Goal: Transaction & Acquisition: Subscribe to service/newsletter

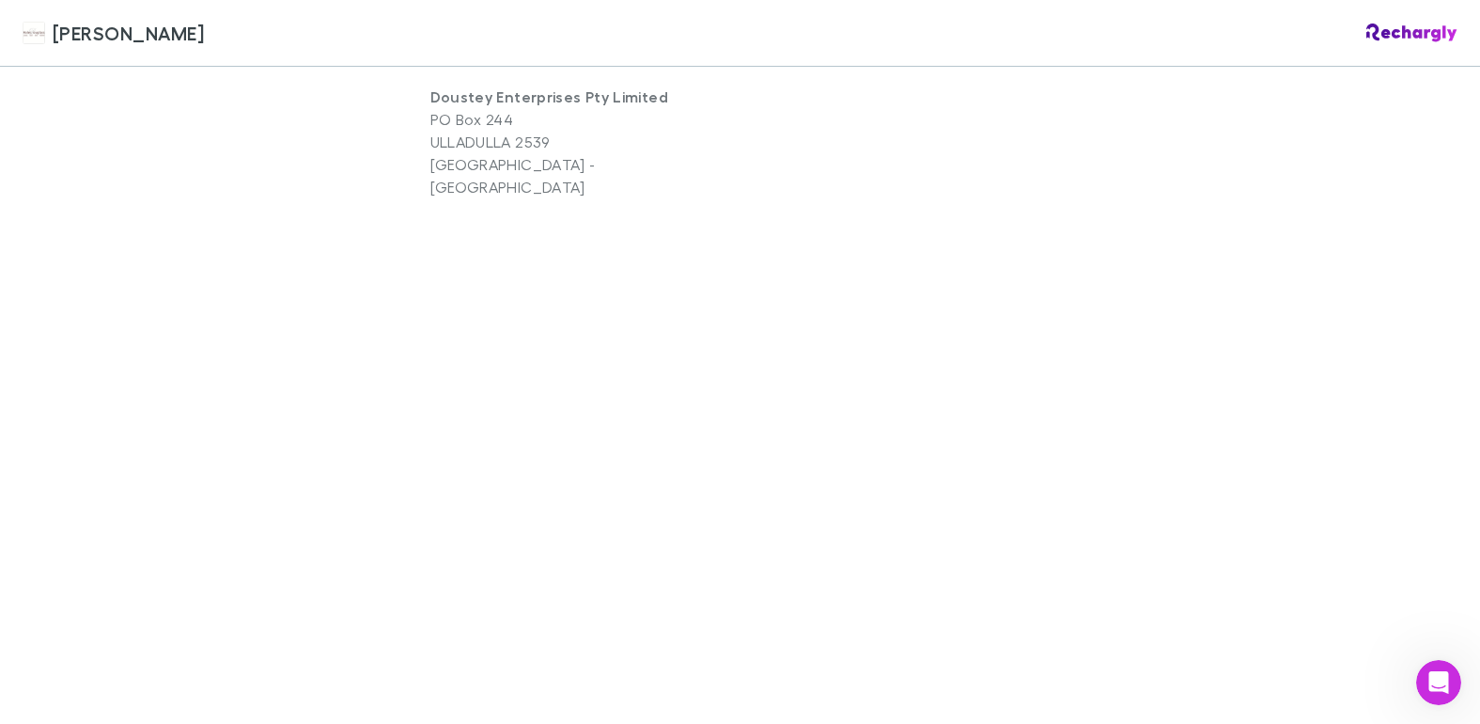
scroll to position [1598, 0]
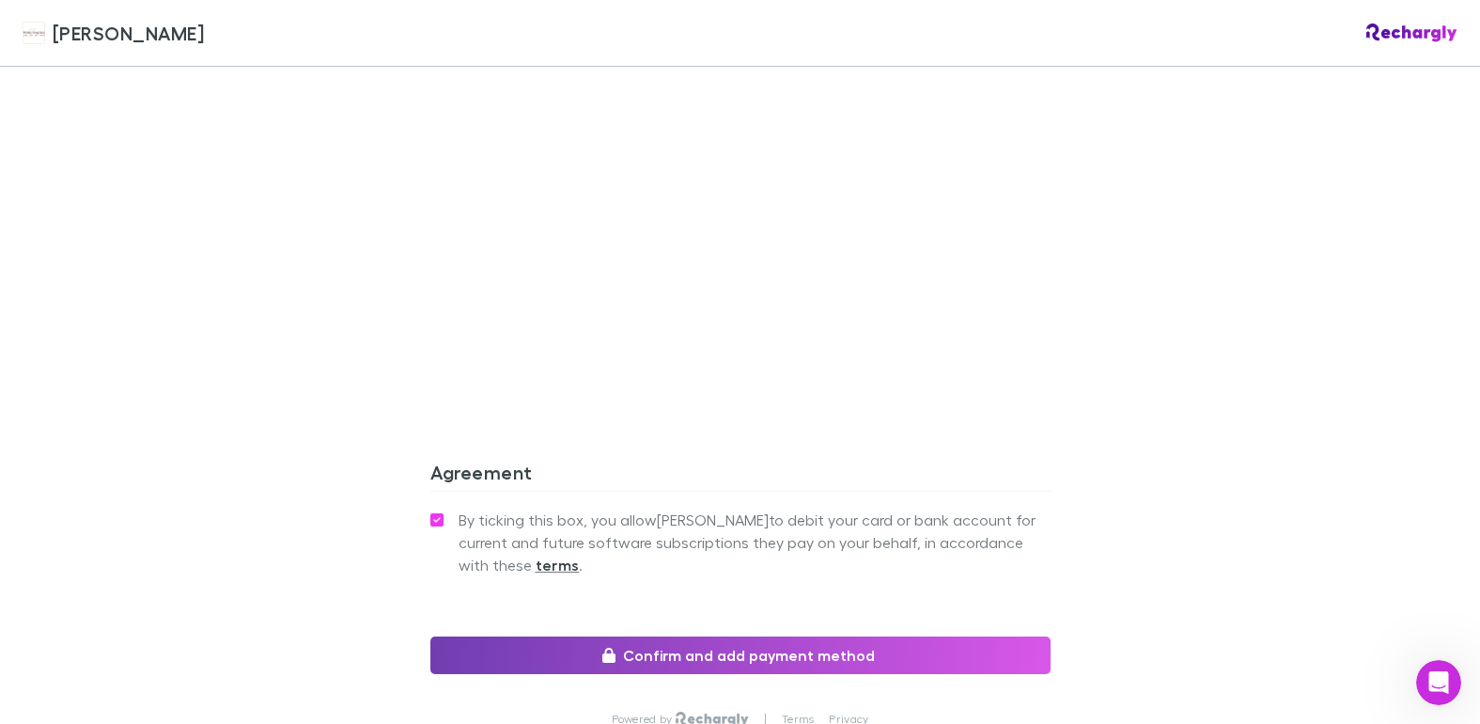
click at [709, 636] on button "Confirm and add payment method" at bounding box center [740, 655] width 620 height 38
